Goal: Transaction & Acquisition: Purchase product/service

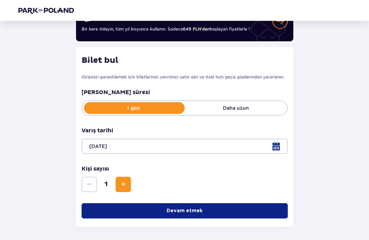
scroll to position [101, 0]
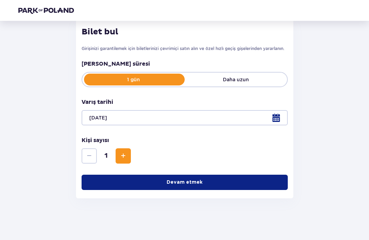
drag, startPoint x: 127, startPoint y: 158, endPoint x: 130, endPoint y: 165, distance: 7.0
click at [127, 158] on button "Arttırmak" at bounding box center [123, 155] width 15 height 15
click at [148, 178] on button "Devam etmek" at bounding box center [185, 181] width 206 height 15
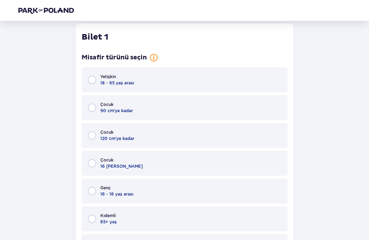
scroll to position [278, 0]
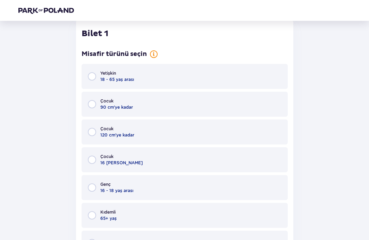
click at [129, 82] on font "18 - 65 yaş arası" at bounding box center [117, 79] width 34 height 5
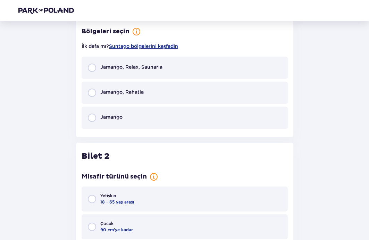
scroll to position [552, 0]
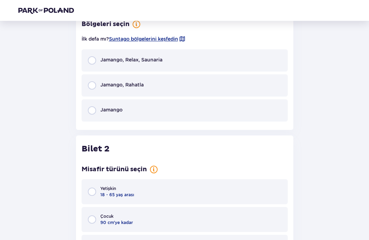
click at [132, 62] on font "Jamango, Relax, Saunaria" at bounding box center [131, 60] width 62 height 6
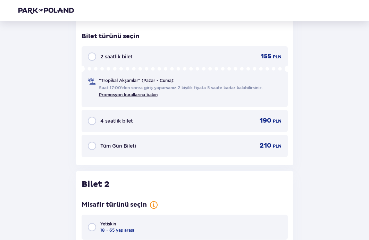
scroll to position [665, 0]
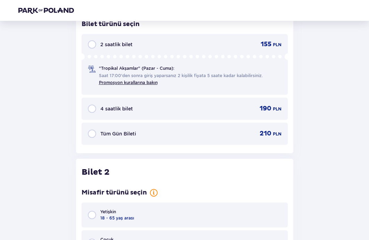
click at [162, 138] on div "Tüm Gün Bileti 210 PLN" at bounding box center [185, 133] width 194 height 8
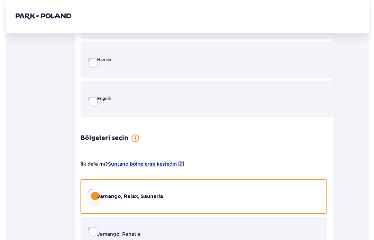
scroll to position [0, 0]
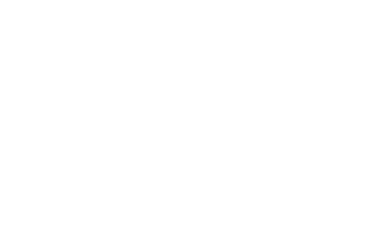
click at [101, 3] on html "Orijinal metin Bu çeviriyi değerlendirin Geri bildiriminiz, Google Çeviri'yi iy…" at bounding box center [187, 1] width 374 height 3
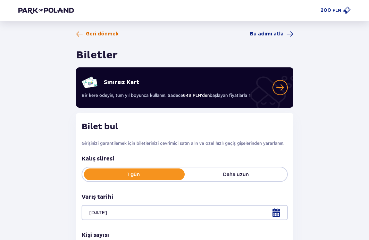
click at [80, 36] on span at bounding box center [79, 34] width 7 height 7
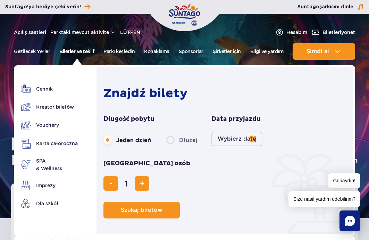
click at [69, 48] on font "Biletler ve teklif" at bounding box center [76, 51] width 35 height 7
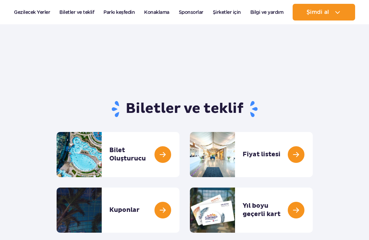
scroll to position [35, 0]
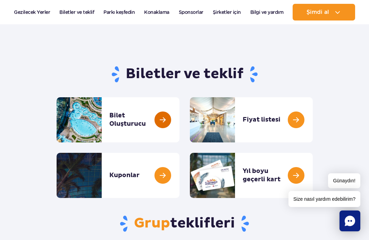
click at [179, 120] on link at bounding box center [179, 119] width 0 height 45
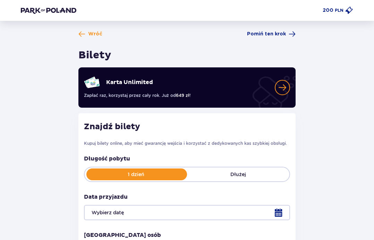
type input "[DATE]"
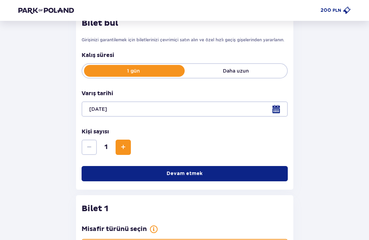
scroll to position [105, 0]
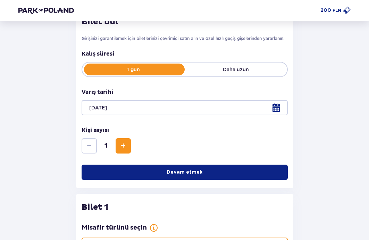
click at [125, 150] on span "Arttırmak" at bounding box center [123, 146] width 8 height 8
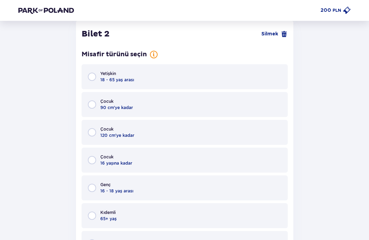
scroll to position [803, 0]
click at [121, 82] on font "18 - 65 yaş arası" at bounding box center [117, 79] width 34 height 5
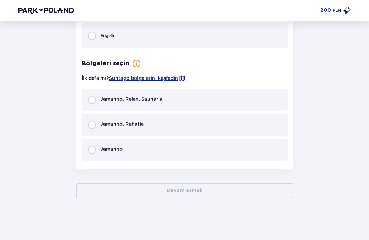
scroll to position [1044, 0]
click at [120, 103] on div "Jamango, Relax, Saunaria" at bounding box center [125, 99] width 75 height 8
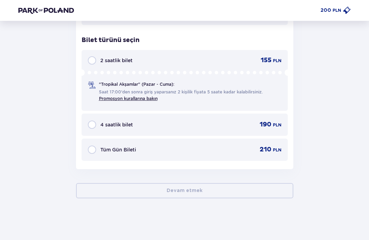
scroll to position [1180, 0]
click at [120, 149] on font "Tüm Gün Bileti" at bounding box center [118, 150] width 36 height 6
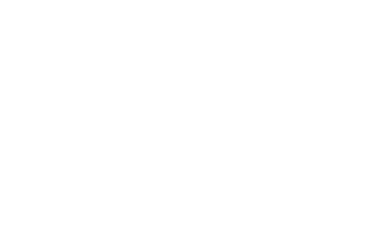
scroll to position [0, 0]
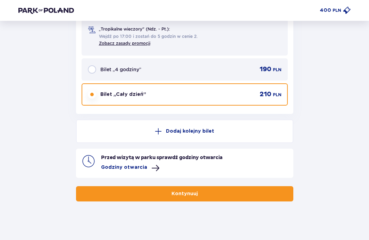
scroll to position [1232, 0]
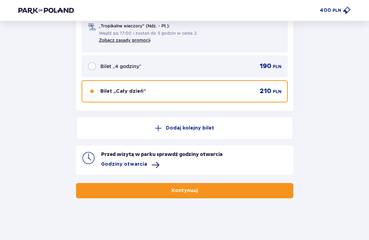
click at [165, 189] on button "Kontynuuj" at bounding box center [184, 190] width 217 height 15
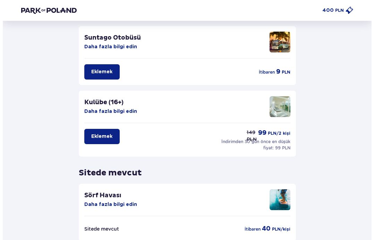
scroll to position [109, 0]
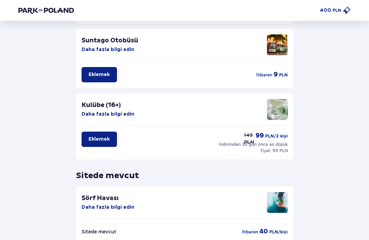
click at [284, 117] on img at bounding box center [277, 109] width 21 height 21
click at [107, 116] on font "Daha fazla bilgi edin" at bounding box center [108, 114] width 53 height 5
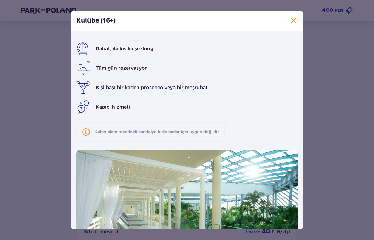
click at [317, 101] on div "Kulübe (16+) Rahat, iki kişilik şezlong Tüm gün rezervasyon Kişi başı bir kadeh…" at bounding box center [187, 120] width 374 height 240
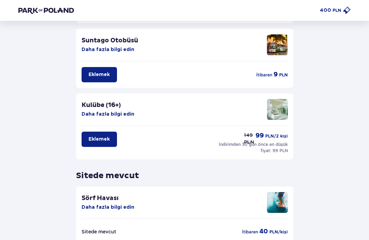
click at [100, 138] on font "Eklemek" at bounding box center [98, 139] width 21 height 5
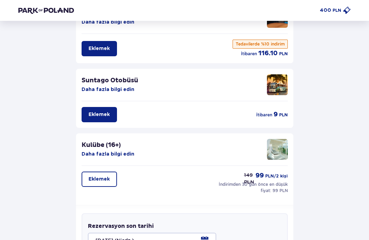
click at [99, 181] on font "Eklemek" at bounding box center [98, 179] width 21 height 5
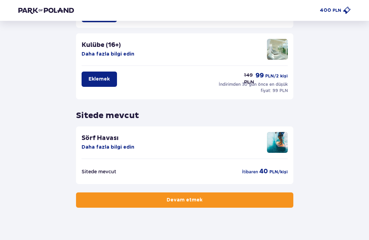
scroll to position [173, 0]
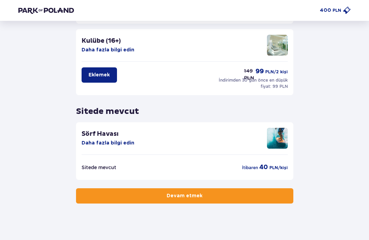
click at [149, 196] on button "Devam etmek" at bounding box center [184, 195] width 217 height 15
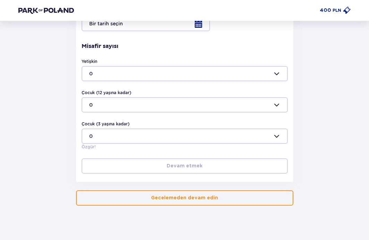
scroll to position [229, 0]
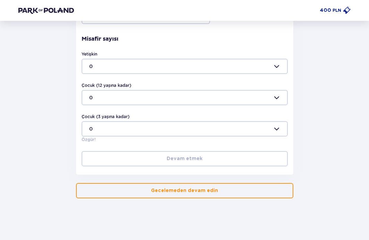
click at [181, 189] on font "Gecelemeden devam edin" at bounding box center [184, 190] width 67 height 5
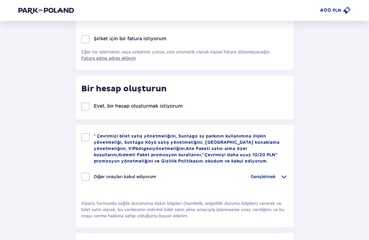
scroll to position [243, 0]
click at [56, 12] on img at bounding box center [46, 10] width 56 height 7
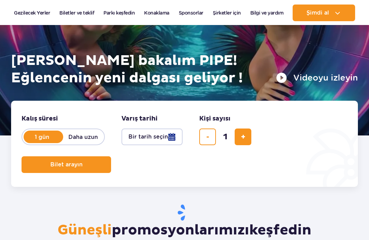
scroll to position [104, 0]
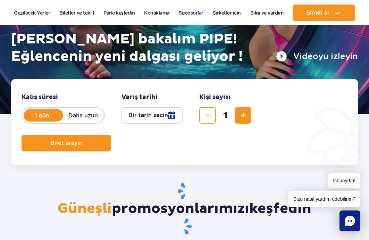
click at [139, 108] on button "Bir tarih seçin" at bounding box center [151, 115] width 61 height 17
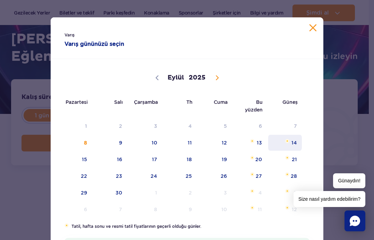
click at [293, 140] on font "14" at bounding box center [294, 143] width 6 height 6
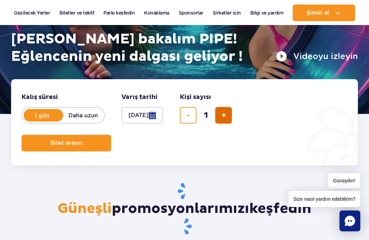
click at [225, 120] on button "bir bilet ekle" at bounding box center [223, 115] width 17 height 17
type input "2"
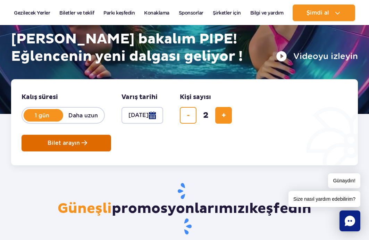
click at [80, 139] on button "Bilet arayın" at bounding box center [67, 143] width 90 height 17
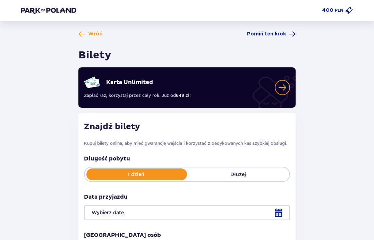
type input "[DATE]"
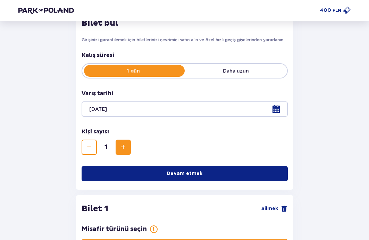
scroll to position [105, 0]
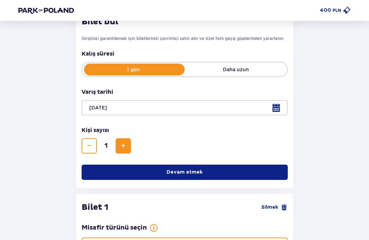
click at [123, 149] on span "Arttırmak" at bounding box center [123, 146] width 8 height 8
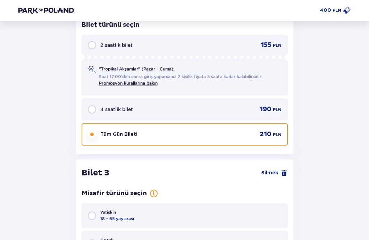
scroll to position [1279, 0]
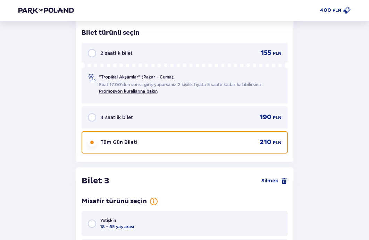
click at [155, 79] on font ""Tropikal Akşamlar" (Pazar - Cuma):" at bounding box center [136, 76] width 75 height 5
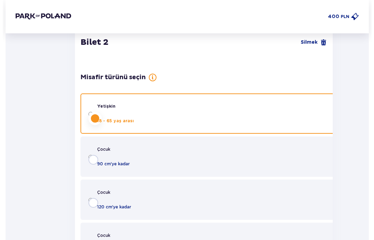
scroll to position [0, 0]
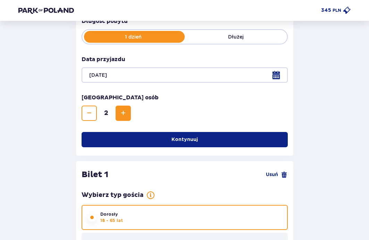
scroll to position [139, 0]
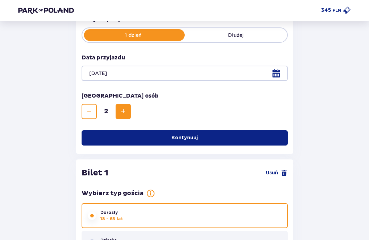
click at [171, 134] on p "Kontynuuj" at bounding box center [184, 137] width 26 height 7
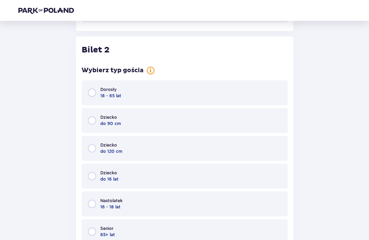
click at [144, 98] on div "Dorosły 18 - 65 lat" at bounding box center [185, 92] width 206 height 25
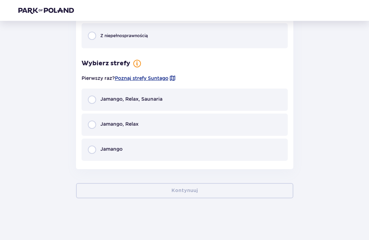
scroll to position [796, 0]
click at [180, 97] on div "Jamango, Relax, Saunaria" at bounding box center [185, 99] width 206 height 22
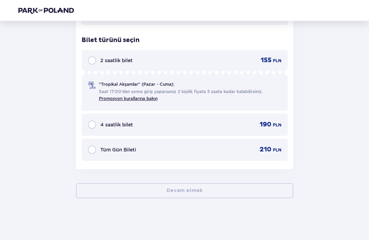
scroll to position [932, 0]
click at [180, 67] on div "2 saatlik bilet 155 PLN "Tropikal Akşamlar" (Pazar - Cuma): Saat 17:00'den sonr…" at bounding box center [185, 80] width 206 height 61
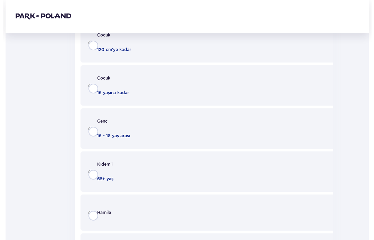
scroll to position [0, 0]
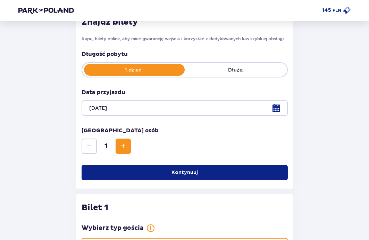
scroll to position [105, 0]
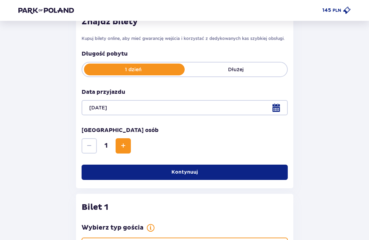
click at [115, 143] on div "1" at bounding box center [106, 145] width 49 height 15
click at [128, 148] on button "Increase" at bounding box center [123, 145] width 15 height 15
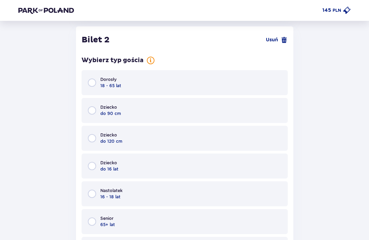
click at [147, 75] on div "Dorosły 18 - 65 lat" at bounding box center [185, 82] width 206 height 25
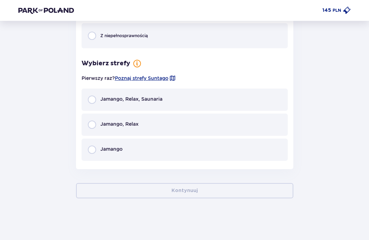
click at [150, 103] on div "Jamango, Relax, Saunaria" at bounding box center [125, 99] width 75 height 8
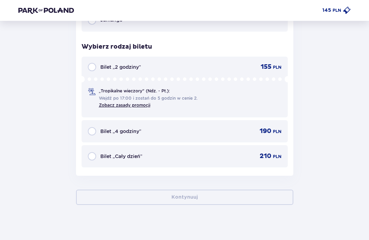
scroll to position [1174, 0]
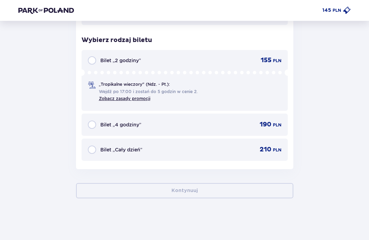
click at [168, 66] on div "Bilet „2 godziny” 155 PLN „Tropikalne wieczory" (Ndz. - Pt.): Wejdź po 17:00 i …" at bounding box center [185, 80] width 206 height 61
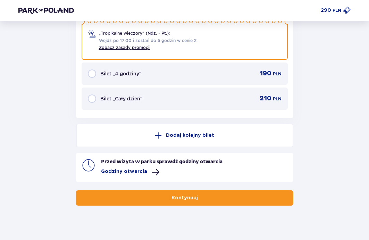
scroll to position [1232, 0]
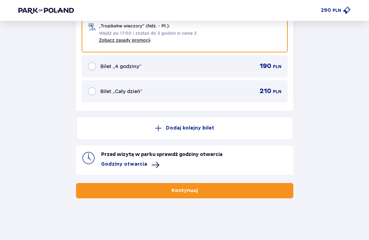
click at [191, 189] on p "Kontynuuj" at bounding box center [184, 190] width 26 height 7
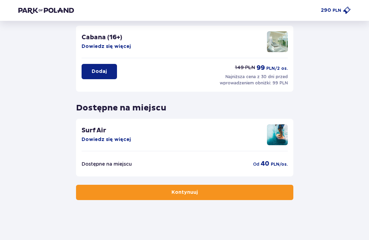
scroll to position [179, 0]
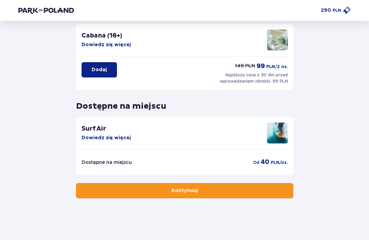
click at [193, 191] on button "Kontynuuj" at bounding box center [184, 190] width 217 height 15
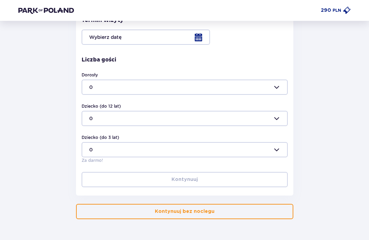
scroll to position [208, 0]
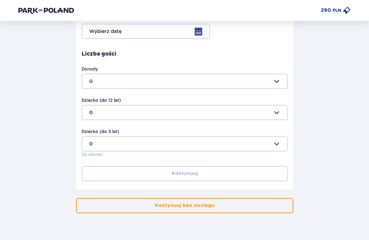
click at [178, 203] on p "Kontynuuj bez noclegu" at bounding box center [185, 205] width 60 height 7
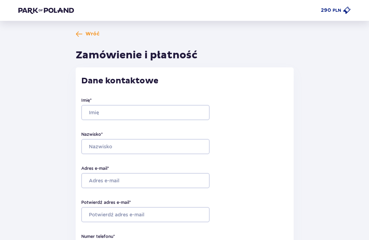
click at [57, 9] on img at bounding box center [46, 10] width 56 height 7
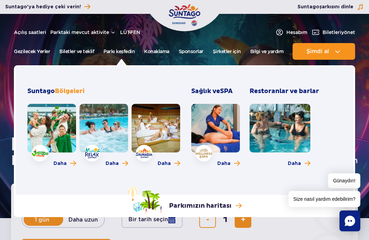
click at [63, 136] on link at bounding box center [51, 128] width 49 height 49
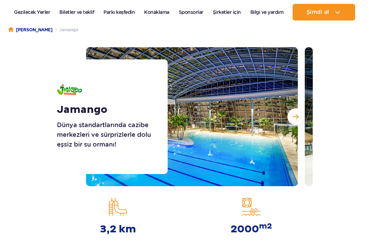
scroll to position [69, 0]
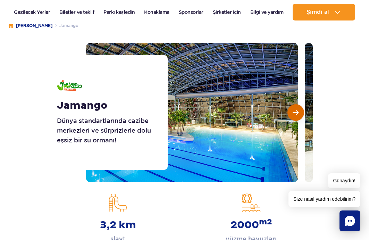
click at [290, 116] on button "Sonraki slayt" at bounding box center [295, 112] width 17 height 17
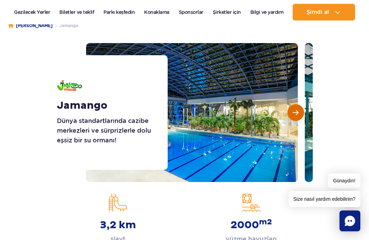
click at [290, 116] on button "Sonraki slayt" at bounding box center [295, 112] width 17 height 17
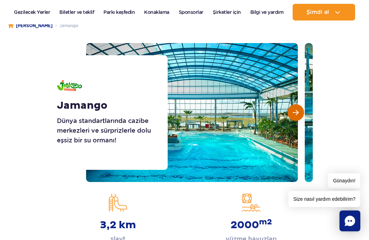
click at [290, 116] on button "Sonraki slayt" at bounding box center [295, 112] width 17 height 17
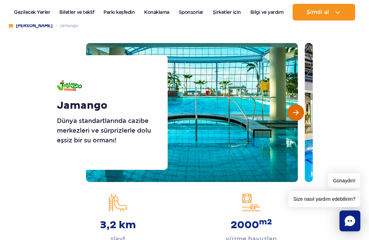
click at [290, 116] on button "Sonraki slayt" at bounding box center [295, 112] width 17 height 17
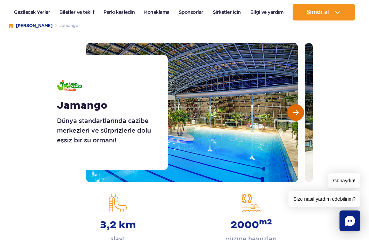
click at [290, 116] on button "Sonraki slayt" at bounding box center [295, 112] width 17 height 17
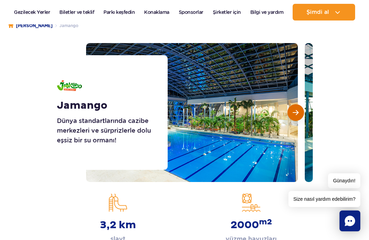
click at [290, 116] on button "Sonraki slayt" at bounding box center [295, 112] width 17 height 17
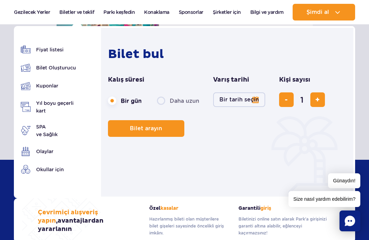
scroll to position [1075, 0]
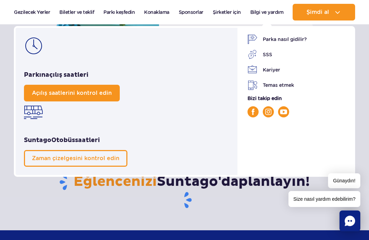
click at [79, 98] on link "Açılış saatlerini kontrol edin" at bounding box center [72, 93] width 96 height 17
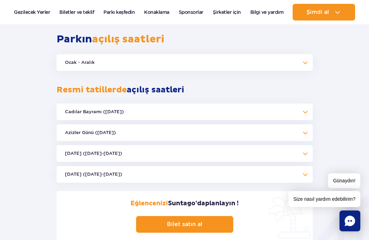
scroll to position [353, 0]
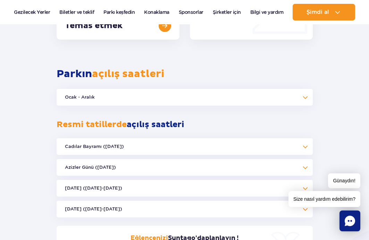
click at [155, 95] on button "Ocak - Aralık" at bounding box center [185, 97] width 256 height 17
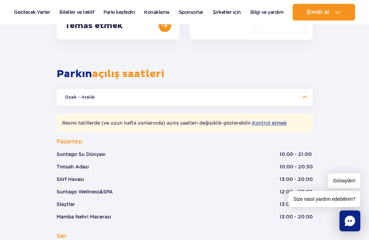
click at [155, 95] on button "Ocak - Aralık" at bounding box center [185, 97] width 256 height 17
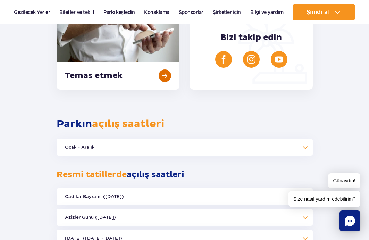
scroll to position [318, 0]
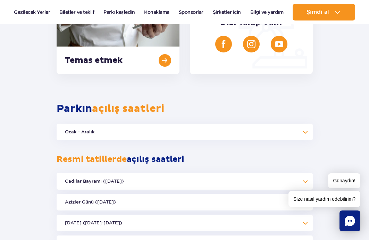
click at [118, 135] on button "Ocak - Aralık" at bounding box center [185, 131] width 256 height 17
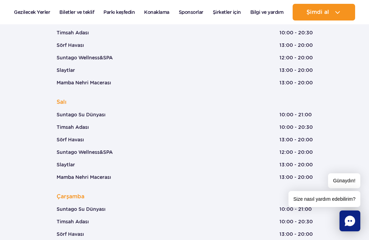
scroll to position [492, 0]
